Goal: Answer question/provide support: Share knowledge or assist other users

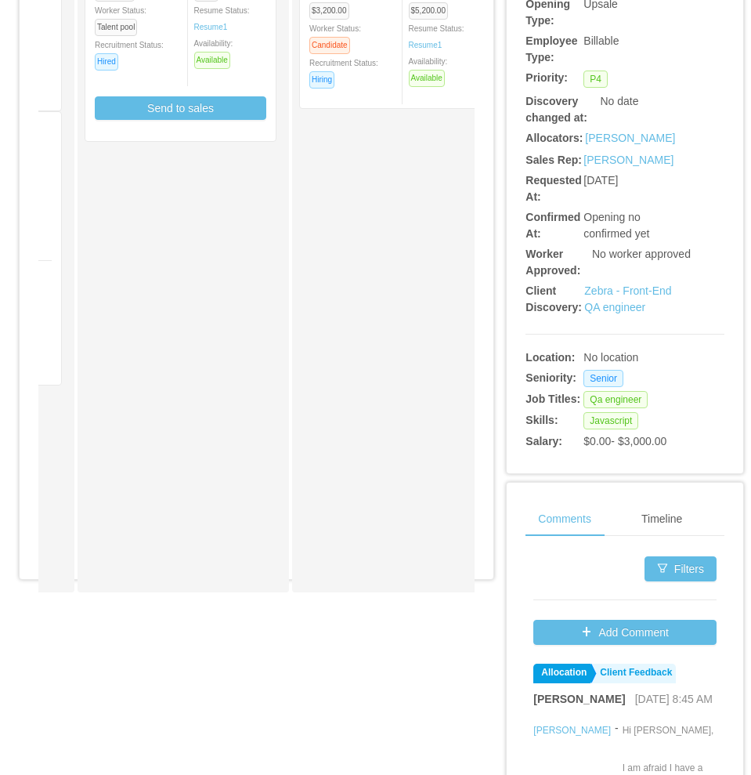
scroll to position [98, 0]
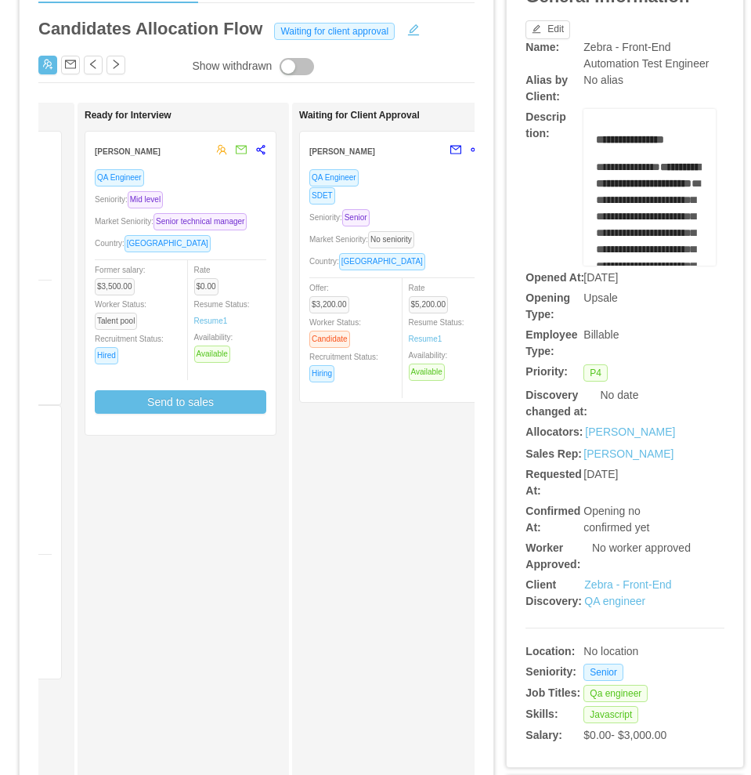
click at [395, 195] on div "SDET" at bounding box center [395, 195] width 172 height 18
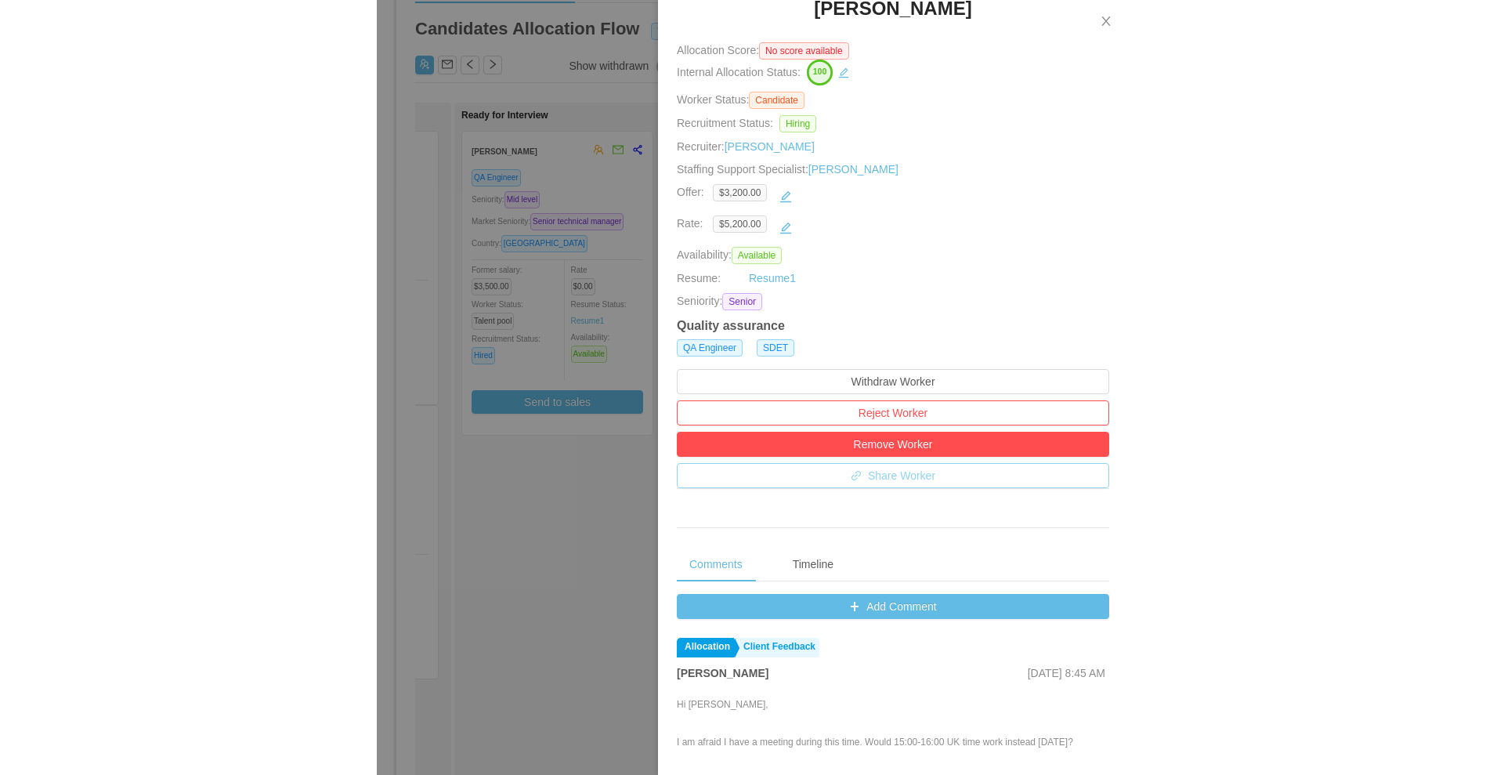
scroll to position [196, 0]
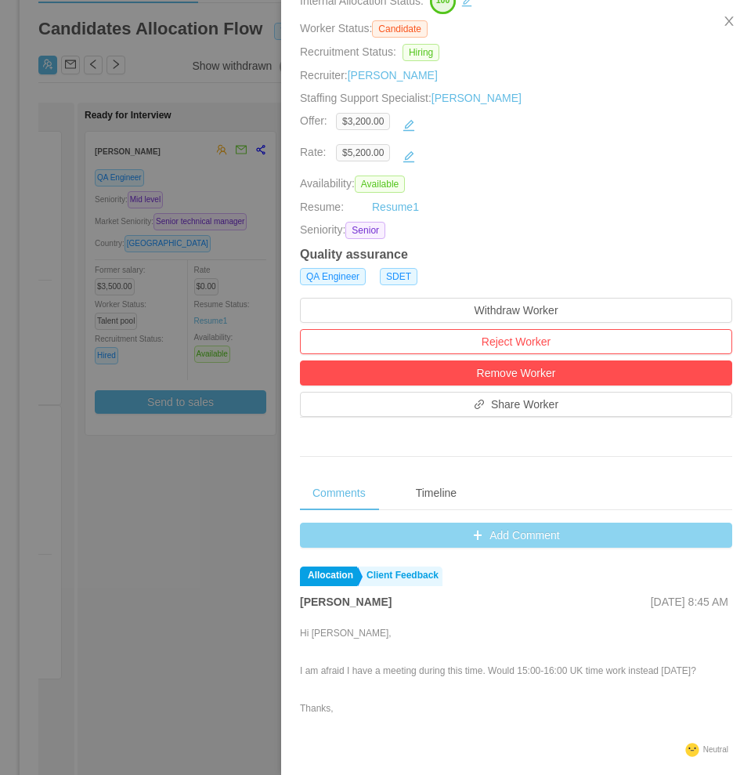
click at [455, 534] on button "Add Comment" at bounding box center [516, 535] width 432 height 25
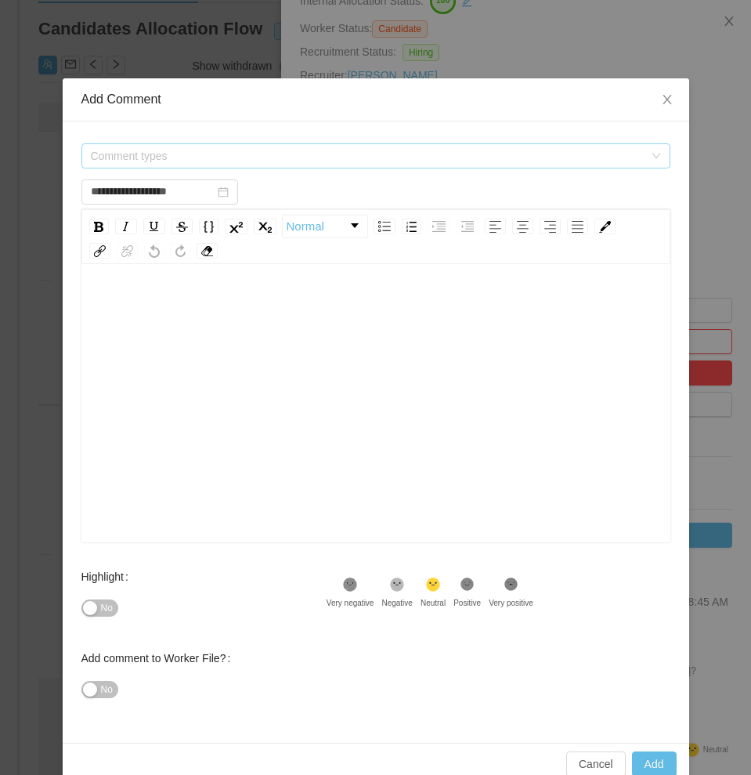
click at [240, 156] on span "Comment types" at bounding box center [367, 156] width 553 height 16
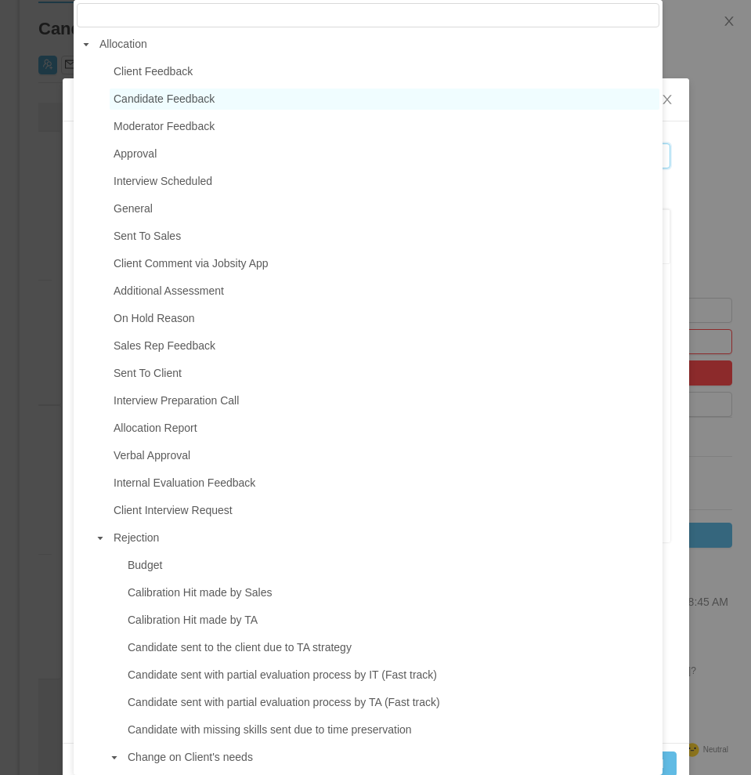
click at [143, 105] on span "Candidate Feedback" at bounding box center [164, 98] width 101 height 13
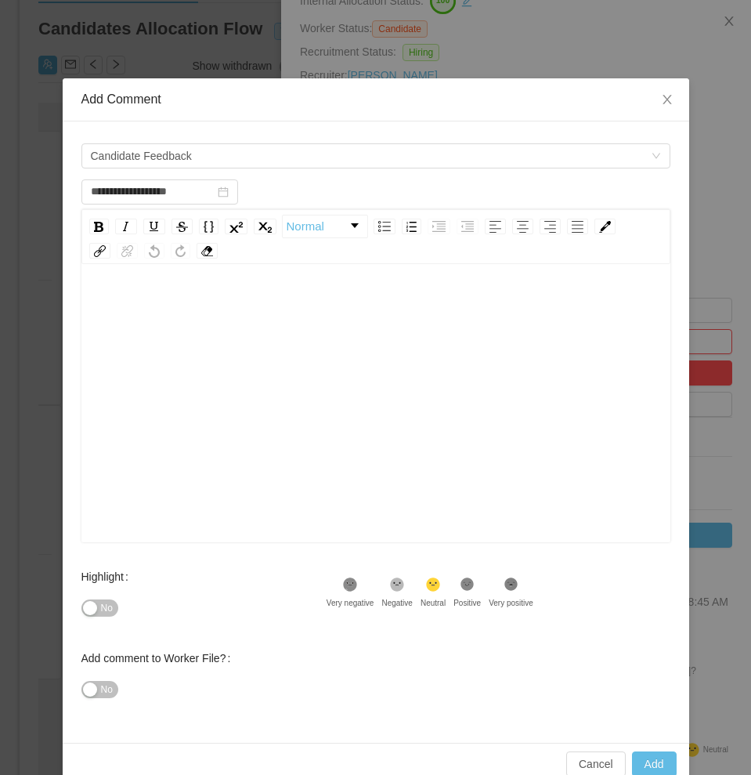
click at [182, 168] on div "Candidate Feedback" at bounding box center [375, 155] width 589 height 31
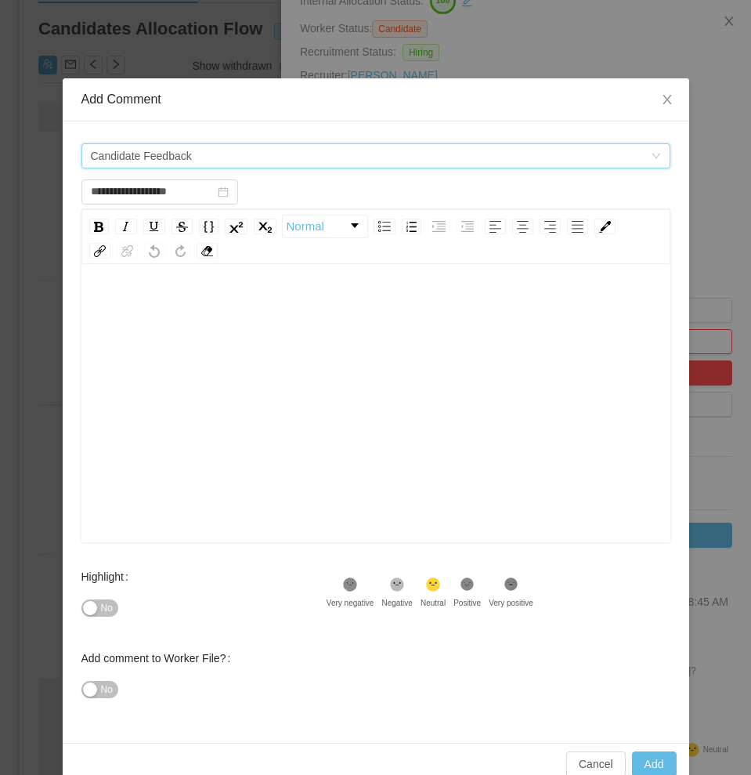
click at [178, 152] on span "Candidate Feedback" at bounding box center [141, 156] width 101 height 24
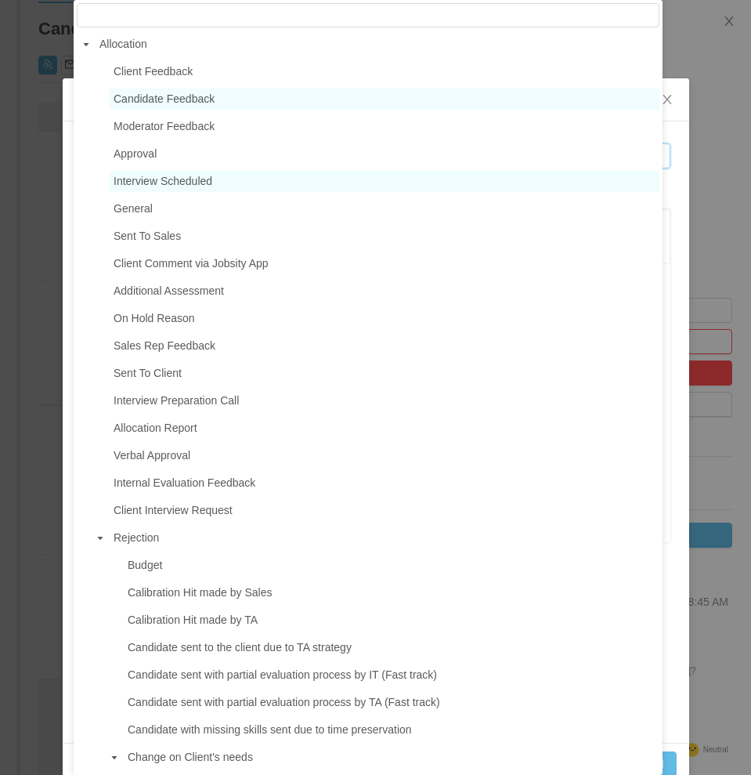
click at [146, 187] on span "Interview Scheduled" at bounding box center [163, 181] width 99 height 13
type input "**********"
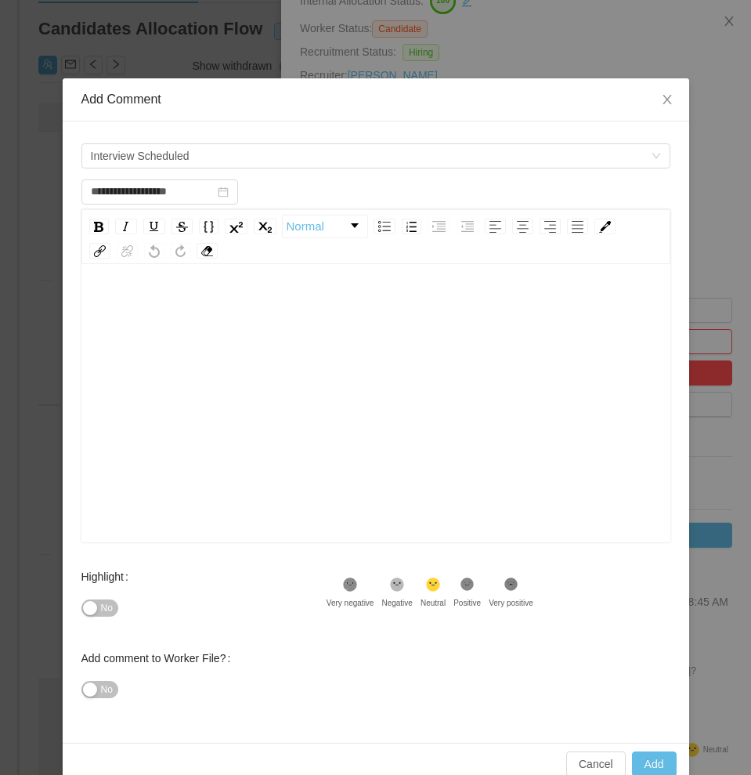
click at [196, 288] on div "rdw-wrapper" at bounding box center [375, 405] width 589 height 274
click at [101, 610] on span "No" at bounding box center [107, 608] width 12 height 16
click at [101, 683] on span "No" at bounding box center [107, 690] width 12 height 16
click at [643, 763] on button "Add" at bounding box center [654, 763] width 45 height 25
type input "**********"
